Goal: Browse casually: Explore the website without a specific task or goal

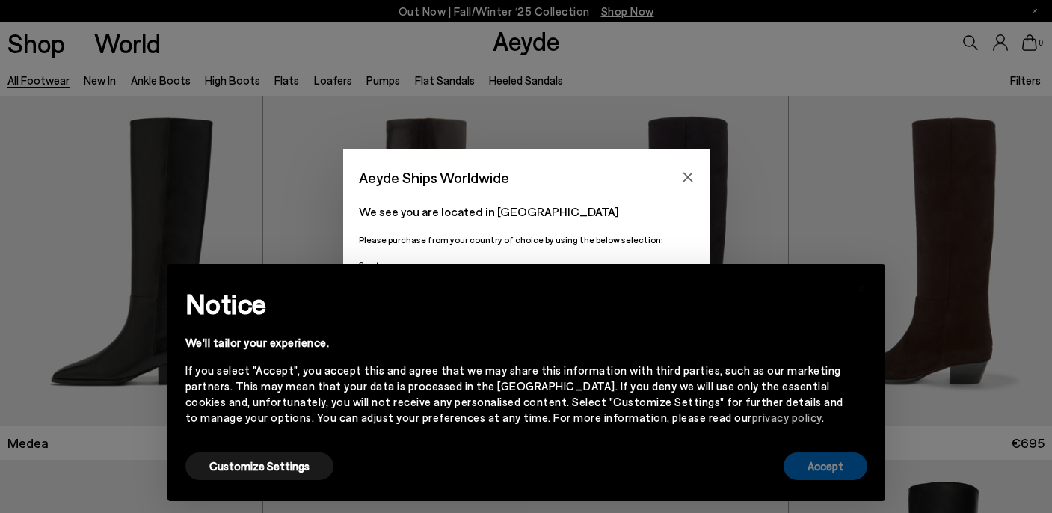
click at [795, 454] on button "Accept" at bounding box center [825, 466] width 84 height 28
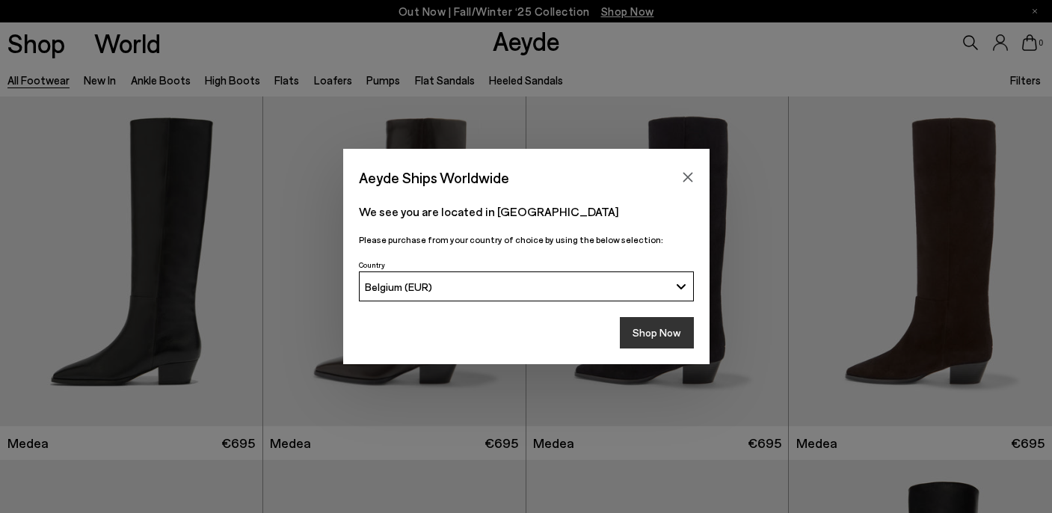
click at [629, 319] on button "Shop Now" at bounding box center [657, 332] width 74 height 31
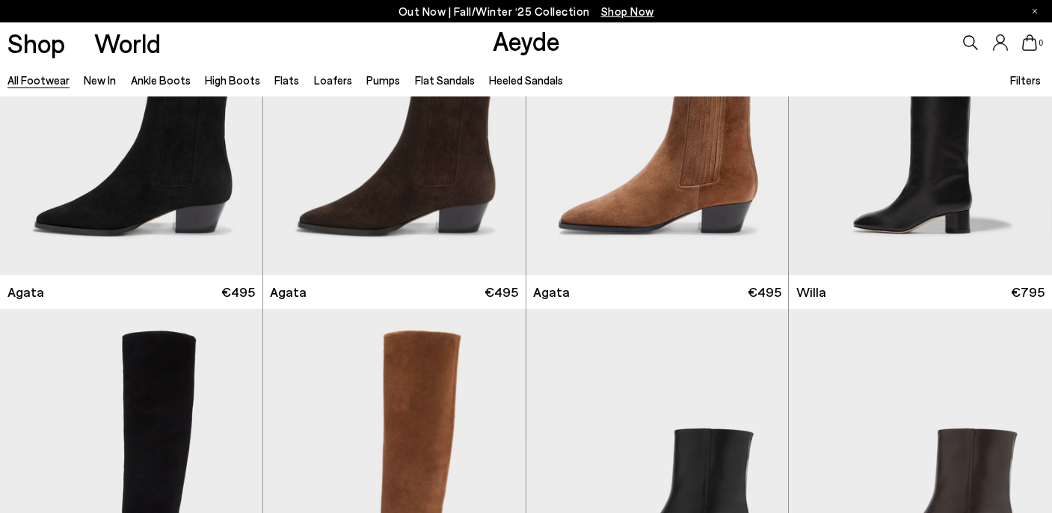
scroll to position [893, 0]
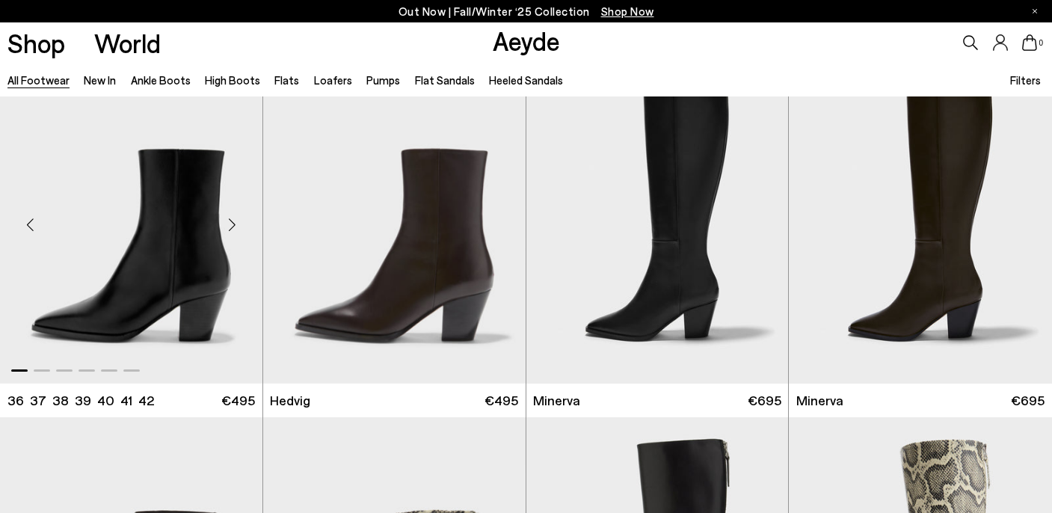
scroll to position [1112, 0]
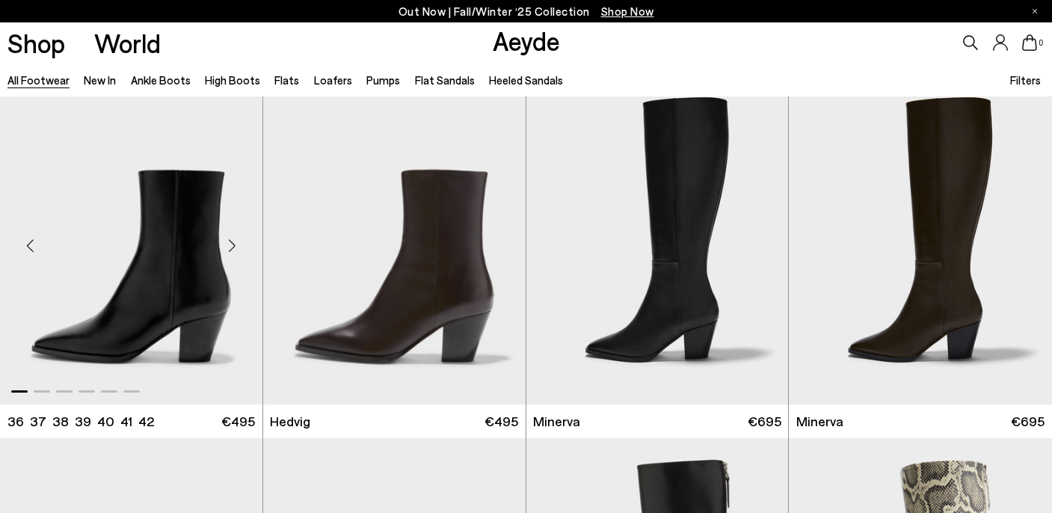
click at [232, 235] on div "Next slide" at bounding box center [232, 245] width 45 height 45
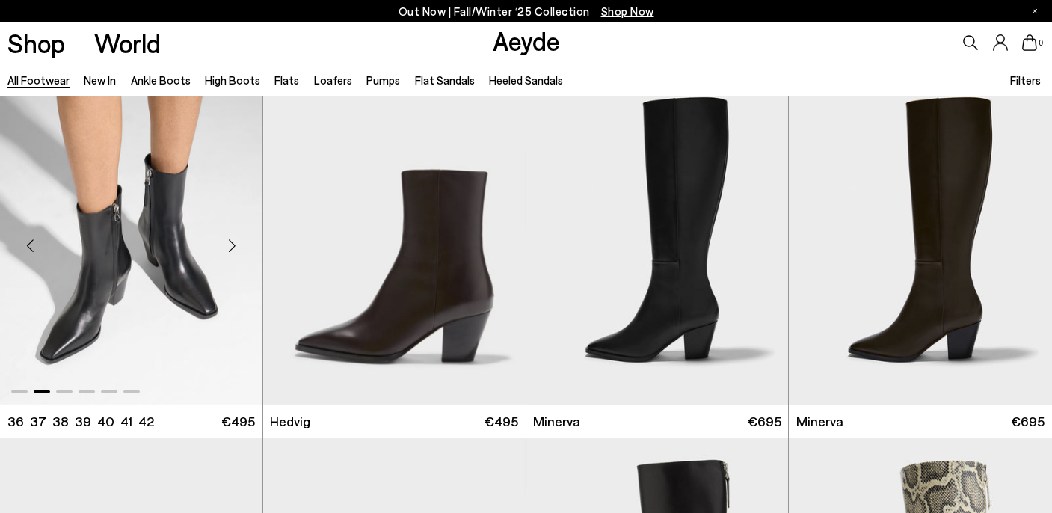
click at [232, 235] on div "Next slide" at bounding box center [232, 245] width 45 height 45
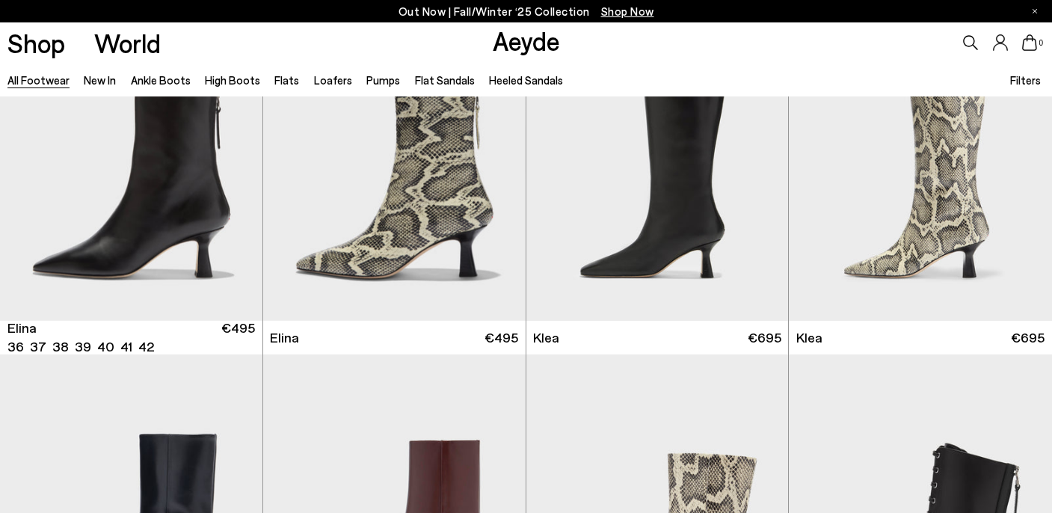
scroll to position [1496, 0]
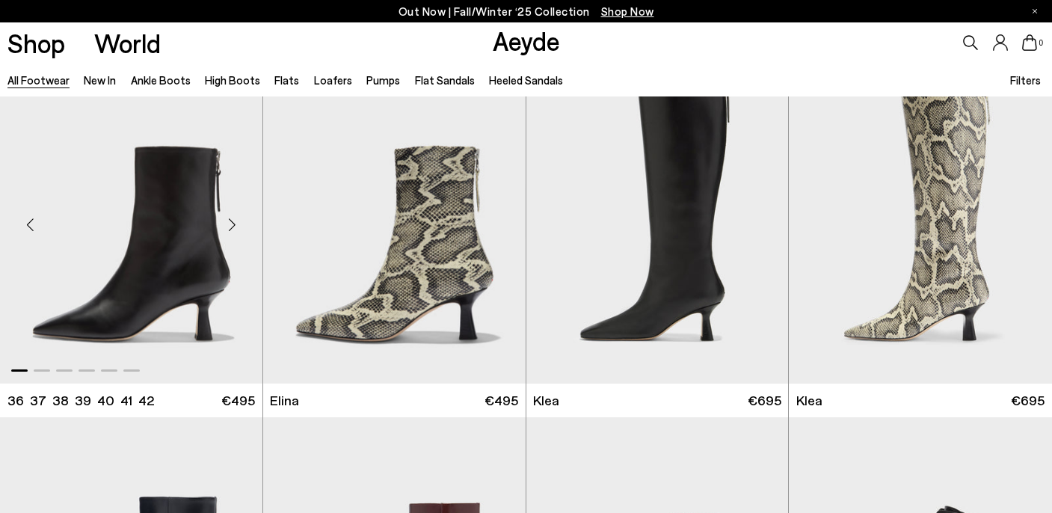
click at [232, 222] on div "Next slide" at bounding box center [232, 224] width 45 height 45
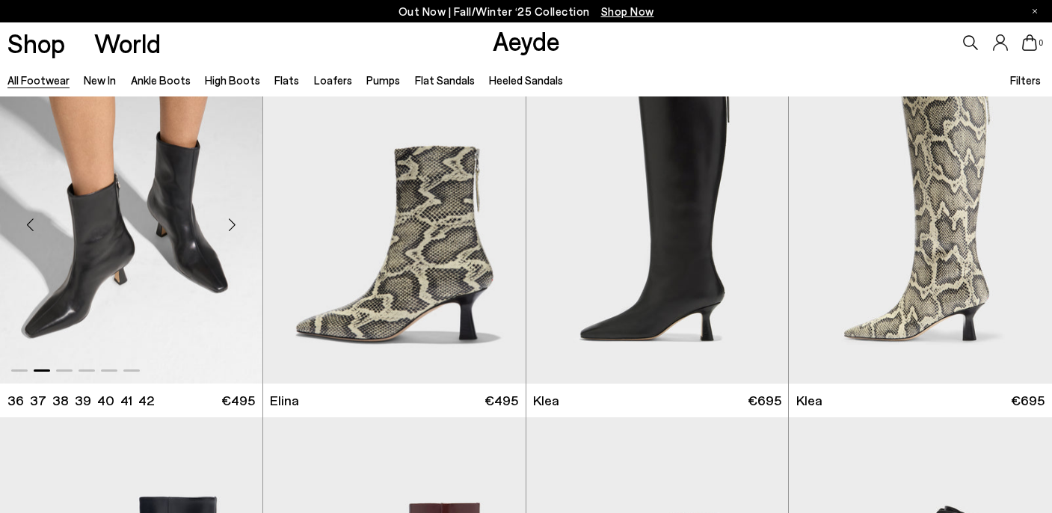
click at [232, 222] on div "Next slide" at bounding box center [232, 224] width 45 height 45
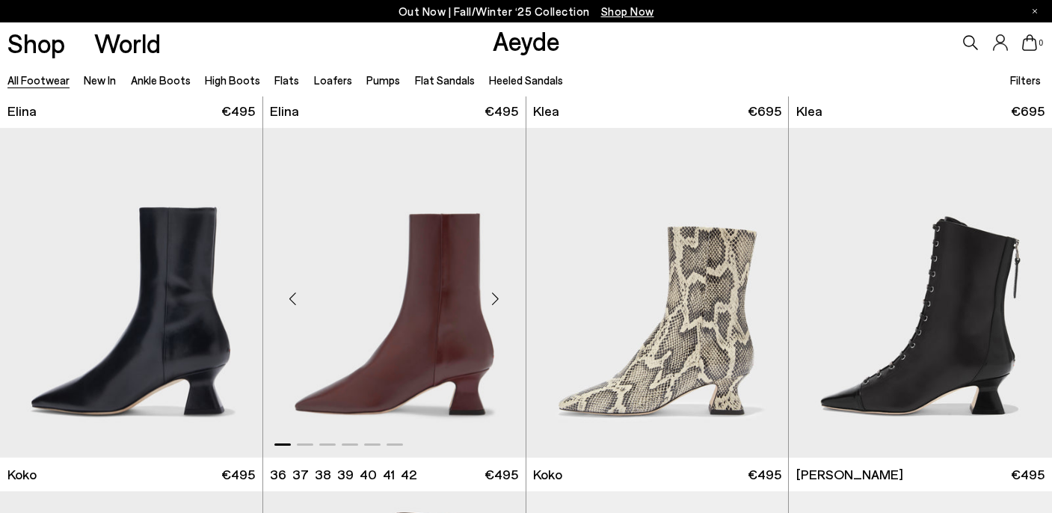
scroll to position [1786, 0]
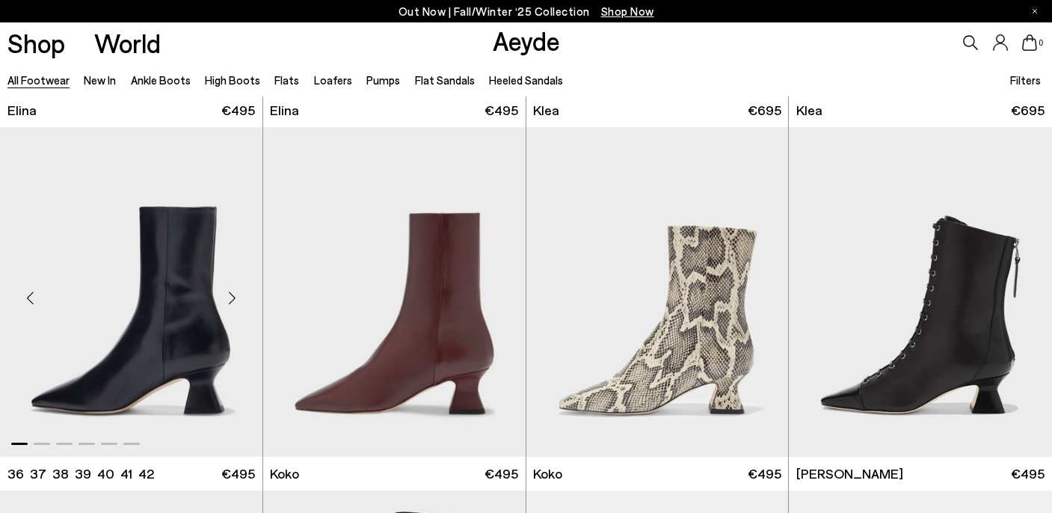
click at [232, 294] on div "Next slide" at bounding box center [232, 297] width 45 height 45
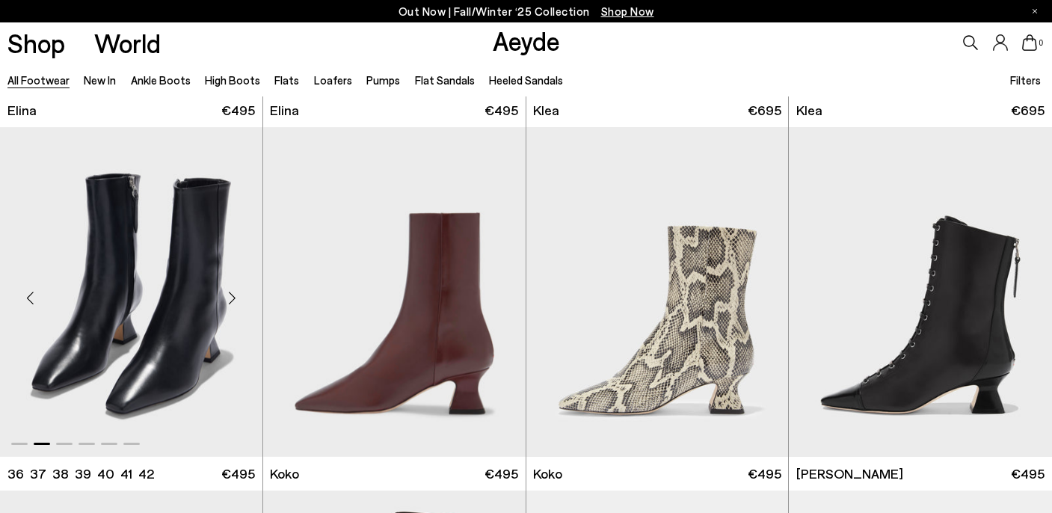
click at [232, 294] on div "Next slide" at bounding box center [232, 297] width 45 height 45
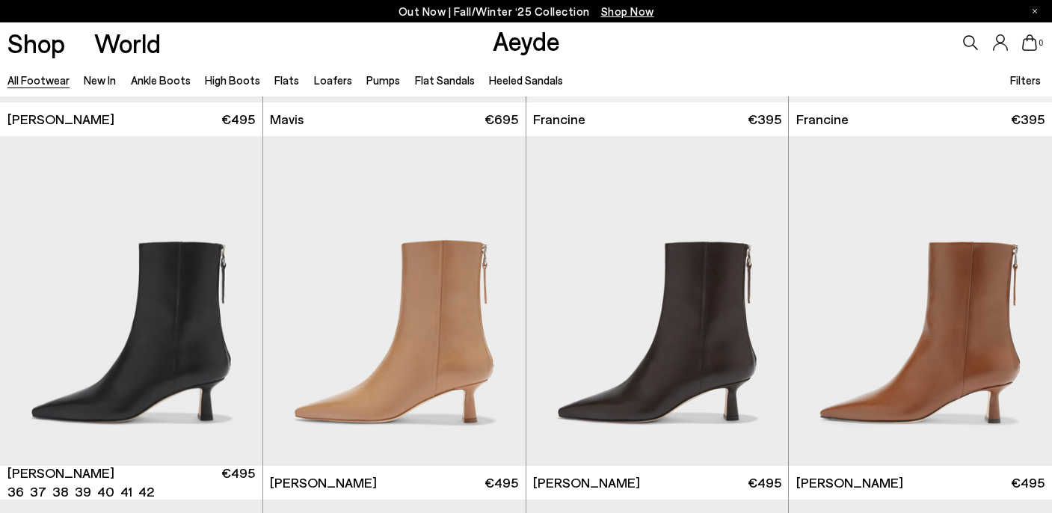
scroll to position [2579, 0]
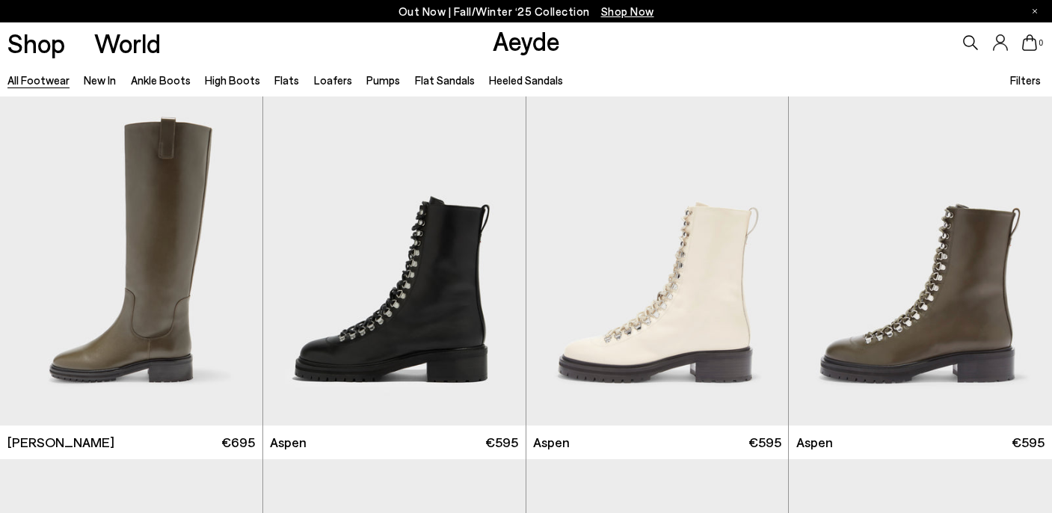
scroll to position [9610, 0]
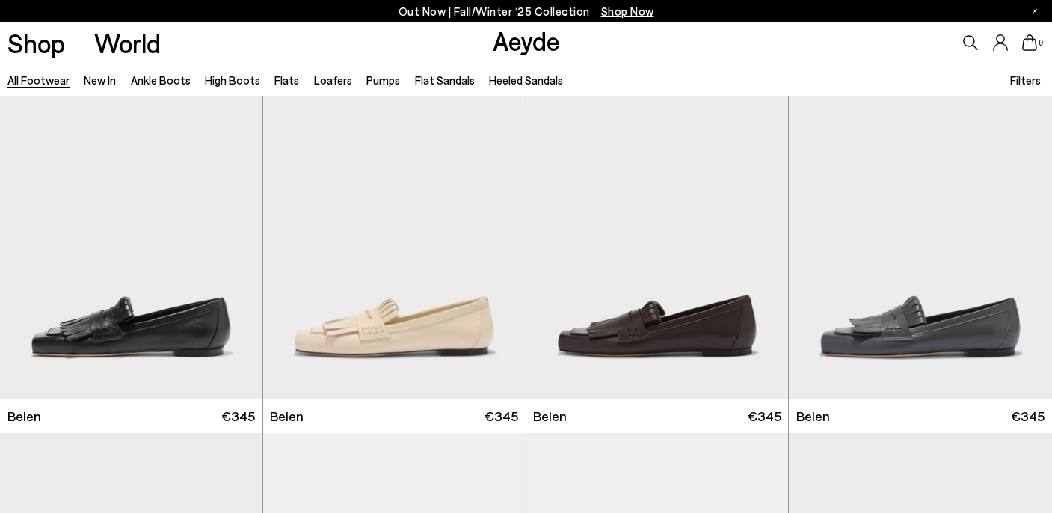
scroll to position [11780, 0]
